Goal: Information Seeking & Learning: Check status

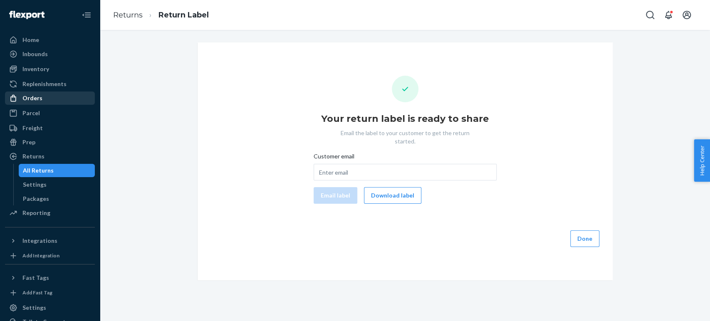
click at [37, 96] on div "Orders" at bounding box center [32, 98] width 20 height 8
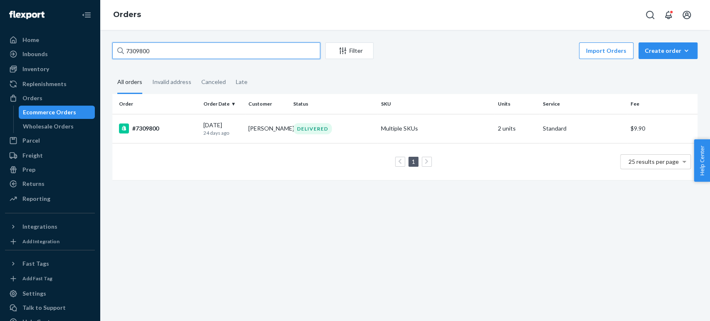
click at [176, 53] on input "7309800" at bounding box center [216, 50] width 208 height 17
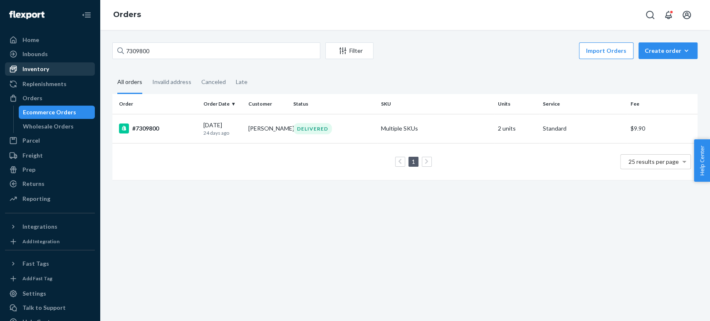
click at [50, 65] on div "Inventory" at bounding box center [50, 69] width 88 height 12
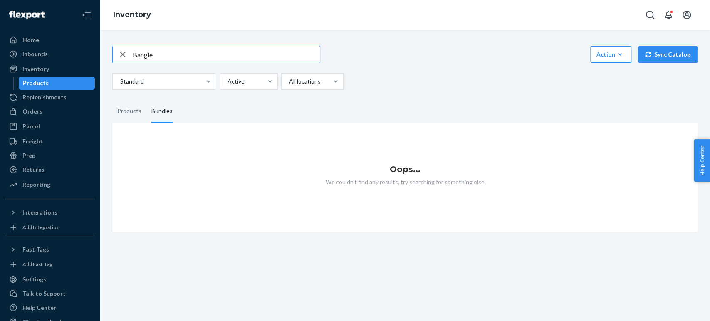
drag, startPoint x: 159, startPoint y: 56, endPoint x: 121, endPoint y: 56, distance: 38.3
click at [121, 56] on div "Bangle" at bounding box center [216, 54] width 207 height 17
type input "whiskey"
click at [123, 110] on div "Products" at bounding box center [129, 111] width 24 height 23
click at [112, 100] on input "Products" at bounding box center [112, 100] width 0 height 0
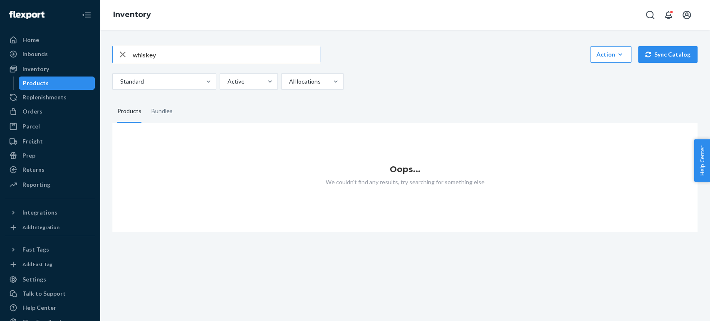
click at [155, 55] on input "whiskey" at bounding box center [226, 54] width 187 height 17
click at [160, 53] on input "whiskey" at bounding box center [226, 54] width 187 height 17
click at [133, 54] on input "whiskey" at bounding box center [226, 54] width 187 height 17
click at [53, 56] on div "Inbounds" at bounding box center [50, 54] width 88 height 12
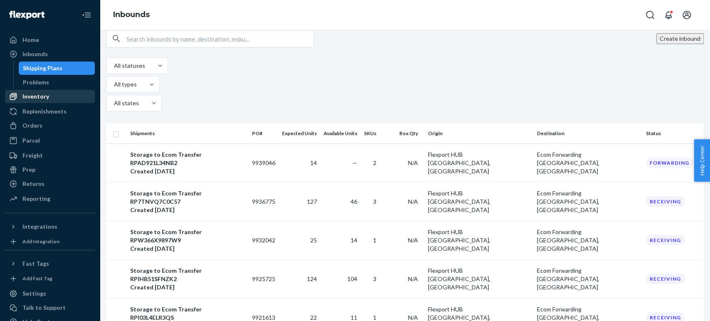
click at [48, 91] on div "Inventory" at bounding box center [50, 97] width 88 height 12
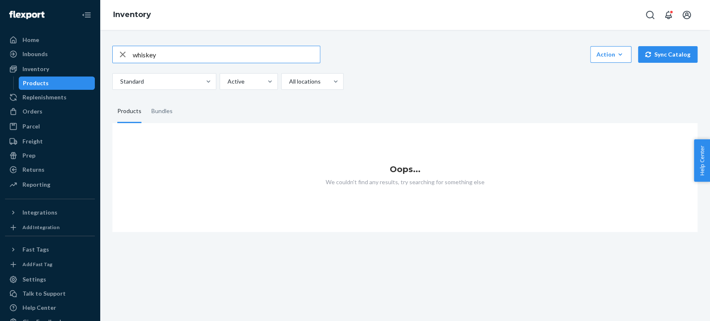
drag, startPoint x: 167, startPoint y: 55, endPoint x: 123, endPoint y: 49, distance: 44.2
click at [123, 49] on div "whiskey" at bounding box center [216, 54] width 207 height 17
type input "wine"
click at [38, 106] on div "Orders" at bounding box center [50, 112] width 88 height 12
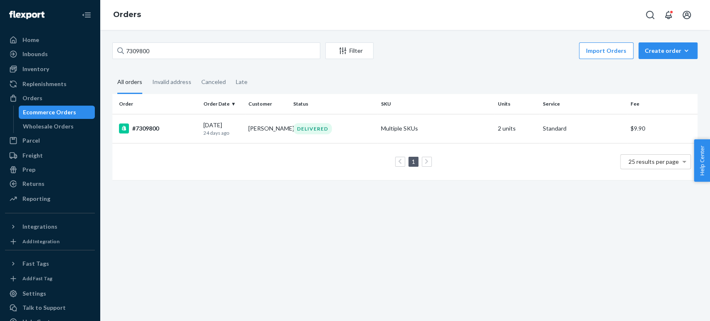
click at [153, 61] on div "7309800 Filter Import Orders Create order Ecommerce order Removal order" at bounding box center [404, 51] width 585 height 19
click at [155, 52] on input "7309800" at bounding box center [216, 50] width 208 height 17
click at [155, 51] on input "7309800" at bounding box center [216, 50] width 208 height 17
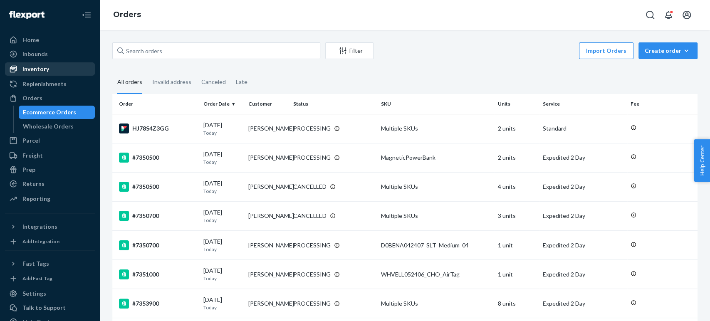
click at [38, 68] on div "Inventory" at bounding box center [35, 69] width 27 height 8
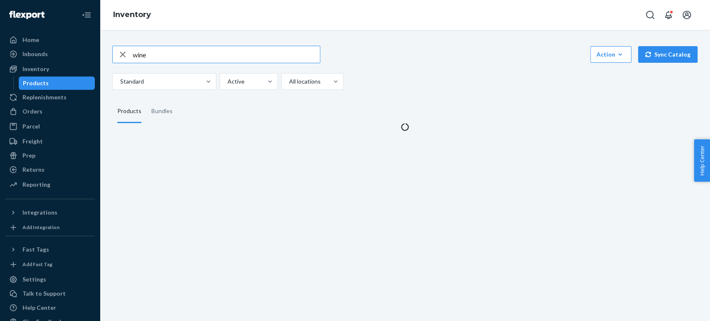
click at [161, 57] on input "wine" at bounding box center [226, 54] width 187 height 17
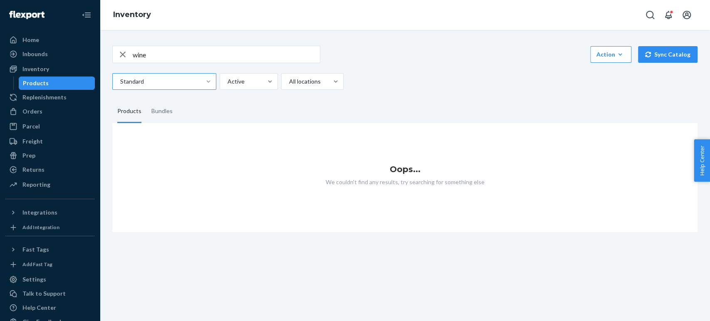
click at [422, 89] on div "wine Action Create product Create bundle Bulk create products Bulk update produ…" at bounding box center [404, 134] width 597 height 196
click at [167, 111] on div "Bundles" at bounding box center [161, 111] width 21 height 23
click at [146, 100] on input "Bundles" at bounding box center [146, 100] width 0 height 0
click at [131, 119] on div "Products" at bounding box center [129, 111] width 24 height 23
click at [112, 100] on input "Products" at bounding box center [112, 100] width 0 height 0
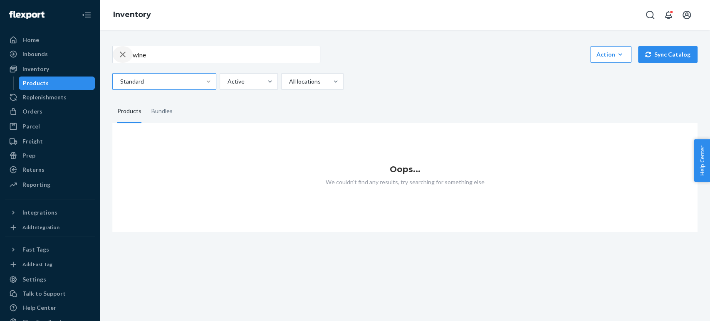
click at [123, 56] on icon "button" at bounding box center [123, 54] width 10 height 17
click at [669, 19] on icon "Open notifications" at bounding box center [668, 15] width 7 height 8
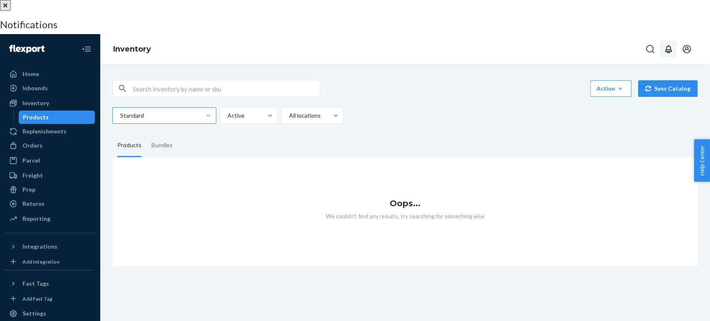
click at [32, 146] on link "View orders" at bounding box center [16, 141] width 32 height 7
